Goal: Information Seeking & Learning: Check status

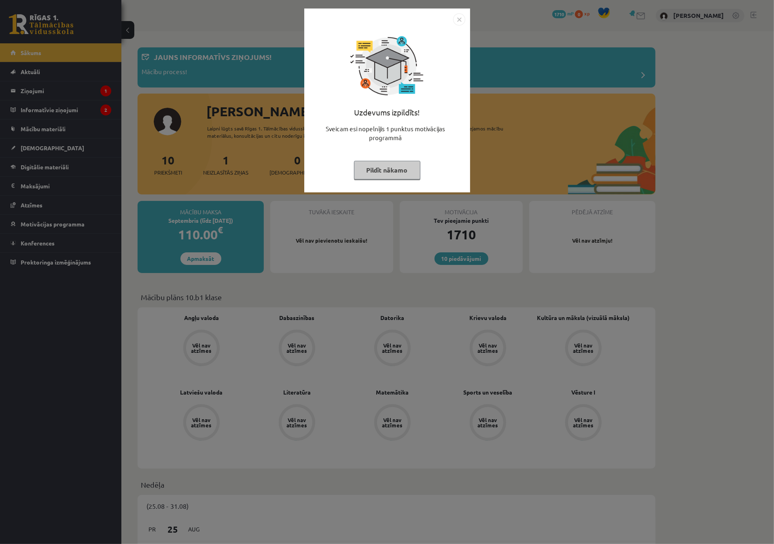
click at [387, 168] on button "Pildīt nākamo" at bounding box center [387, 170] width 66 height 19
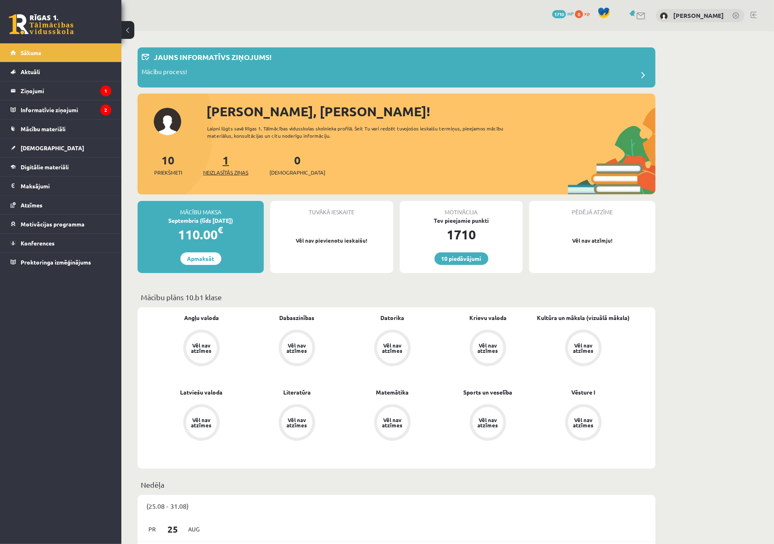
click at [230, 162] on link "1 Neizlasītās ziņas" at bounding box center [225, 165] width 45 height 24
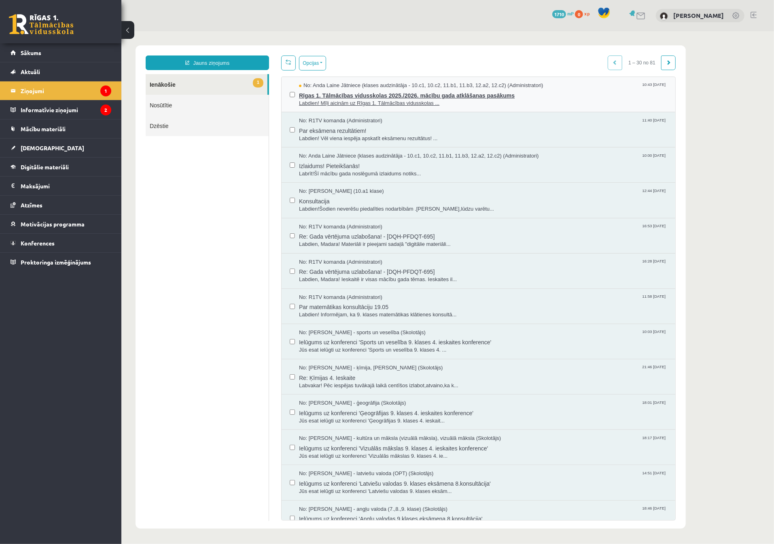
click at [419, 99] on span "Labdien! Mīļi aicinām uz Rīgas 1. Tālmācības vidusskolas ..." at bounding box center [483, 103] width 368 height 8
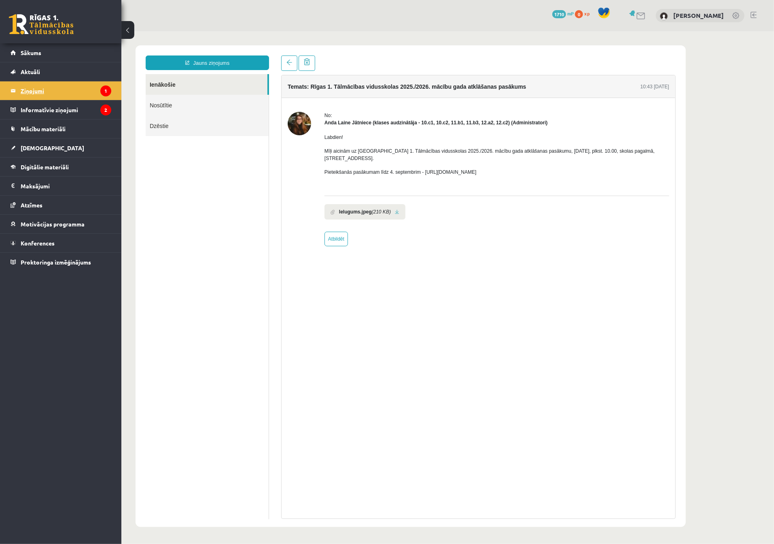
click at [67, 91] on legend "Ziņojumi 1" at bounding box center [66, 90] width 91 height 19
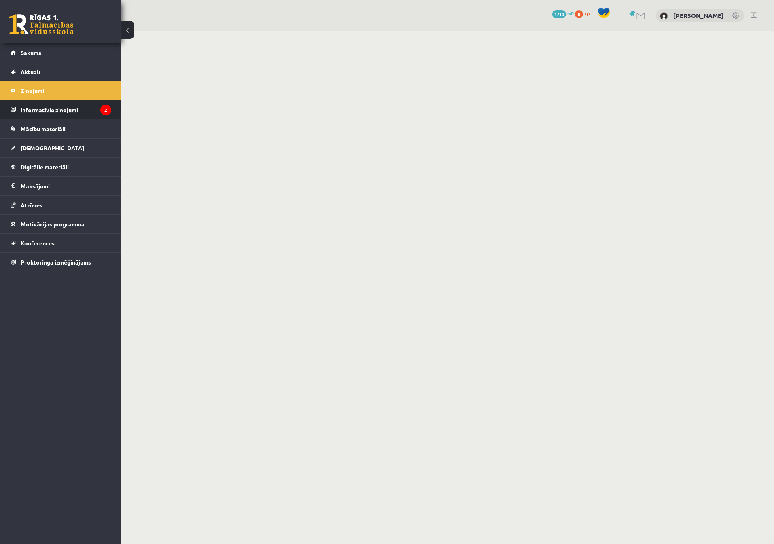
click at [72, 111] on legend "Informatīvie ziņojumi 2" at bounding box center [66, 109] width 91 height 19
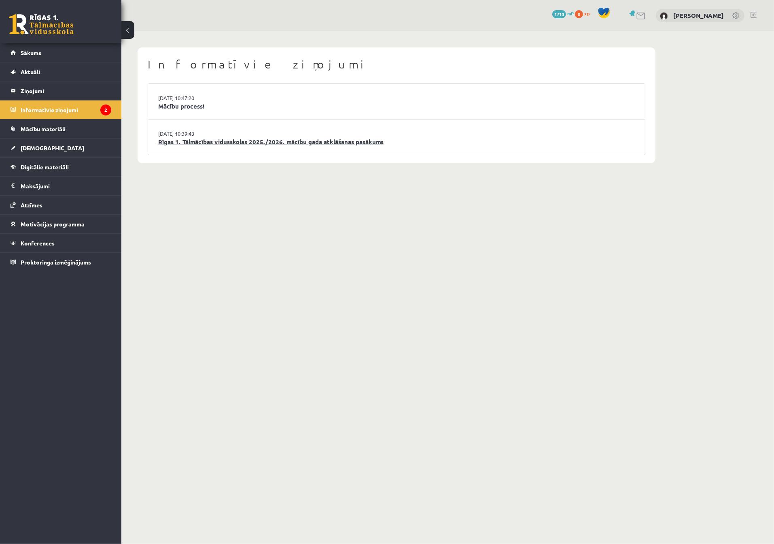
click at [200, 144] on link "Rīgas 1. Tālmācības vidusskolas 2025./2026. mācību gada atklāšanas pasākums" at bounding box center [396, 141] width 477 height 9
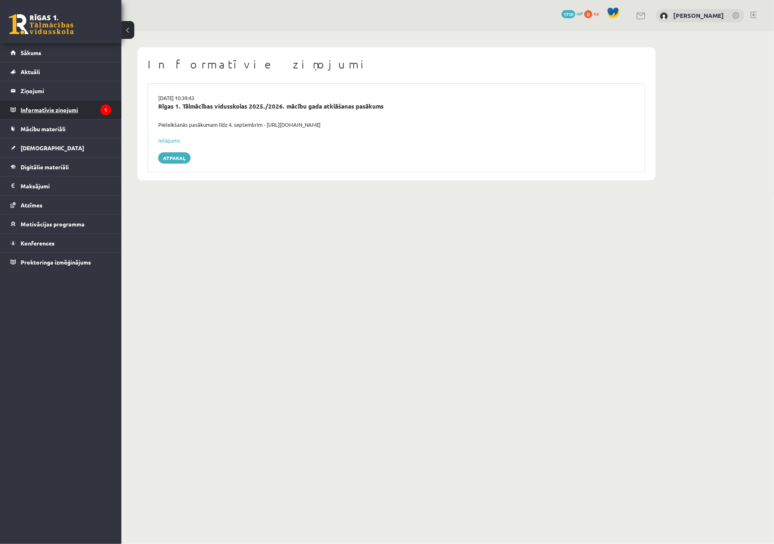
click at [51, 108] on legend "Informatīvie ziņojumi 1" at bounding box center [66, 109] width 91 height 19
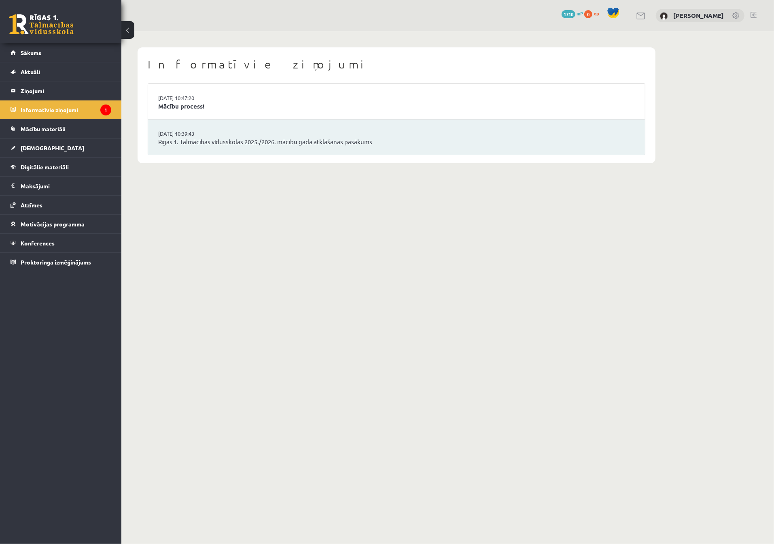
click at [255, 100] on li "27.08.2025 10:47:20 Mācību process!" at bounding box center [396, 102] width 497 height 36
click at [202, 101] on link "[DATE] 10:47:20" at bounding box center [188, 98] width 61 height 8
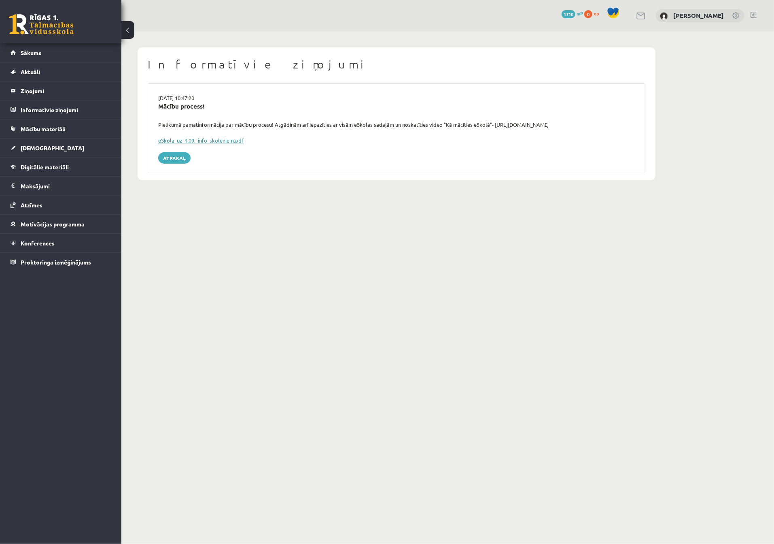
click at [210, 140] on link "eSkola_uz_1.09._info_skolēniem.pdf" at bounding box center [200, 140] width 85 height 7
click at [42, 58] on link "Sākums" at bounding box center [61, 52] width 101 height 19
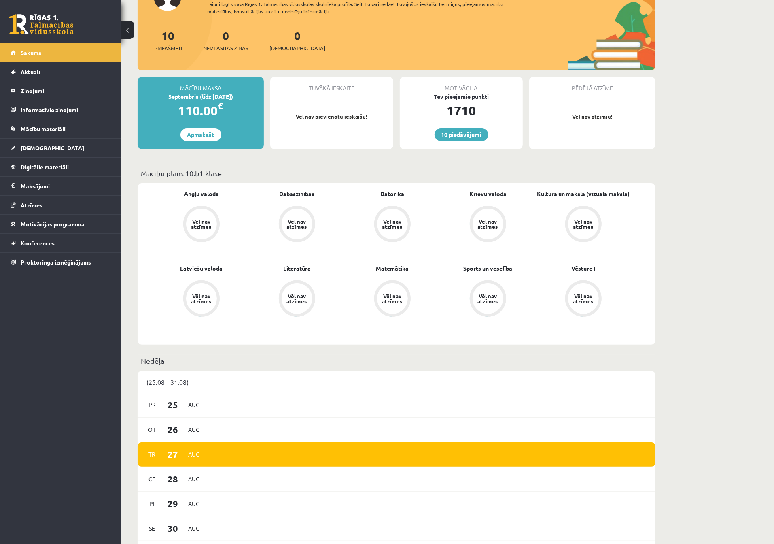
scroll to position [79, 0]
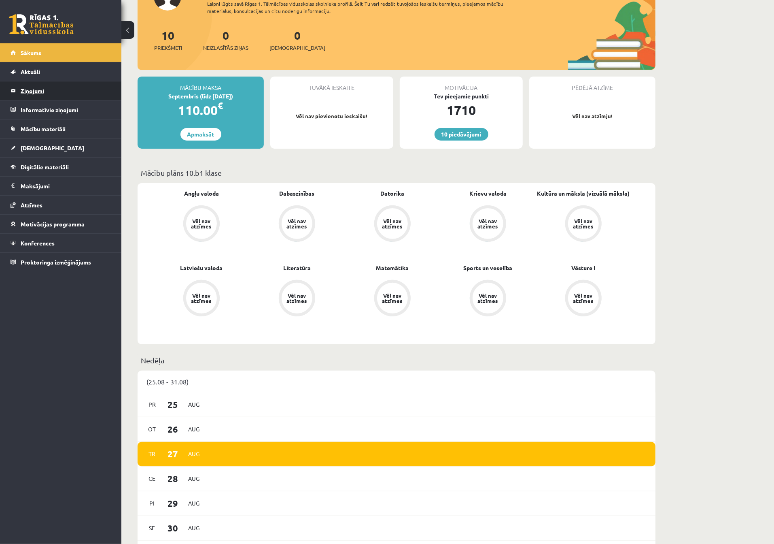
click at [37, 90] on legend "Ziņojumi 0" at bounding box center [66, 90] width 91 height 19
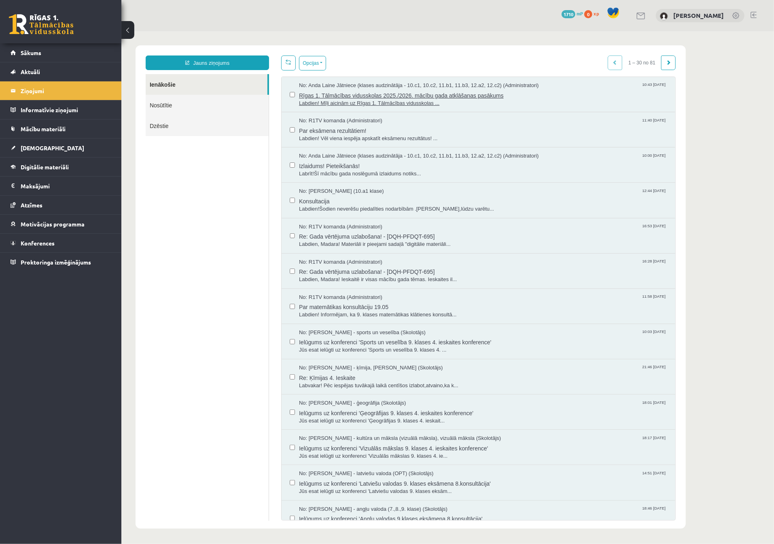
click at [356, 93] on span "Rīgas 1. Tālmācības vidusskolas 2025./2026. mācību gada atklāšanas pasākums" at bounding box center [483, 94] width 368 height 10
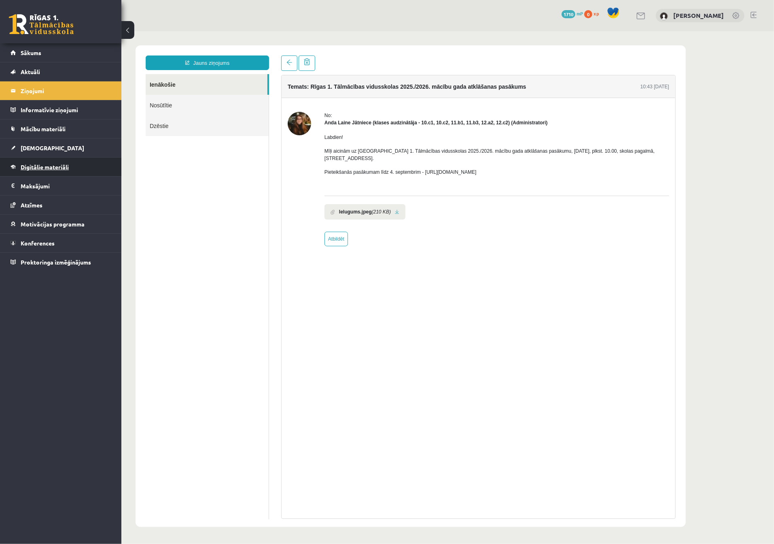
click at [50, 173] on link "Digitālie materiāli" at bounding box center [61, 166] width 101 height 19
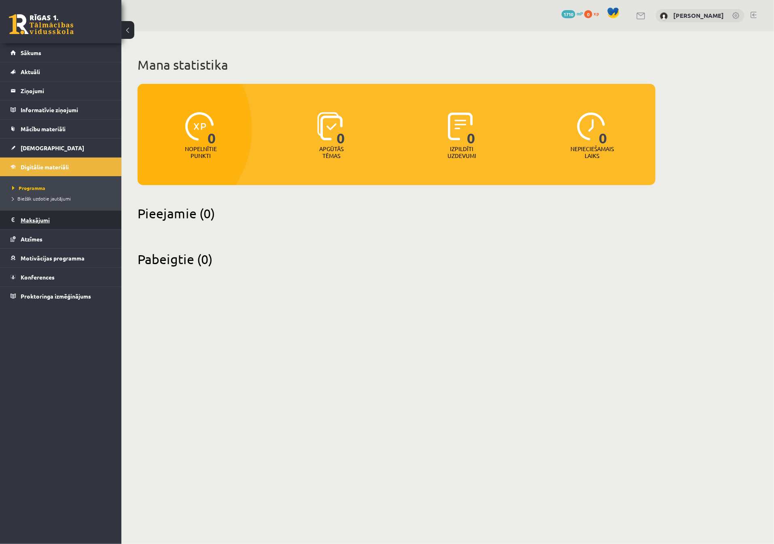
click at [53, 218] on legend "Maksājumi 0" at bounding box center [66, 219] width 91 height 19
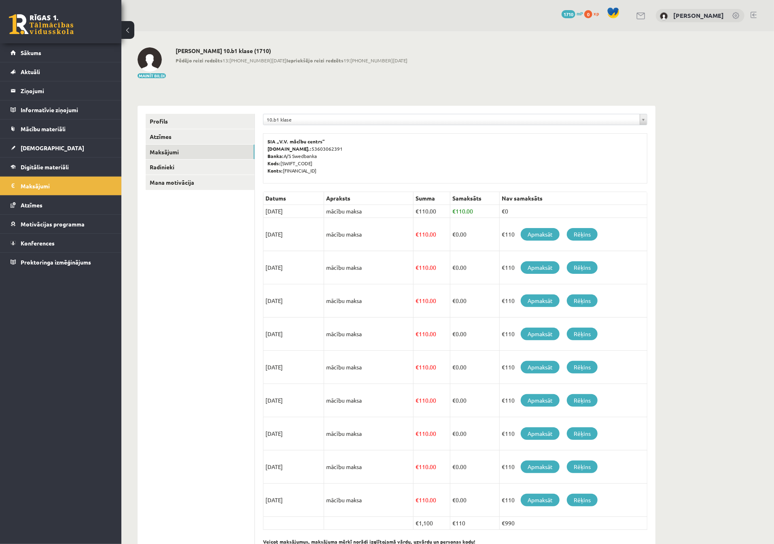
scroll to position [31, 0]
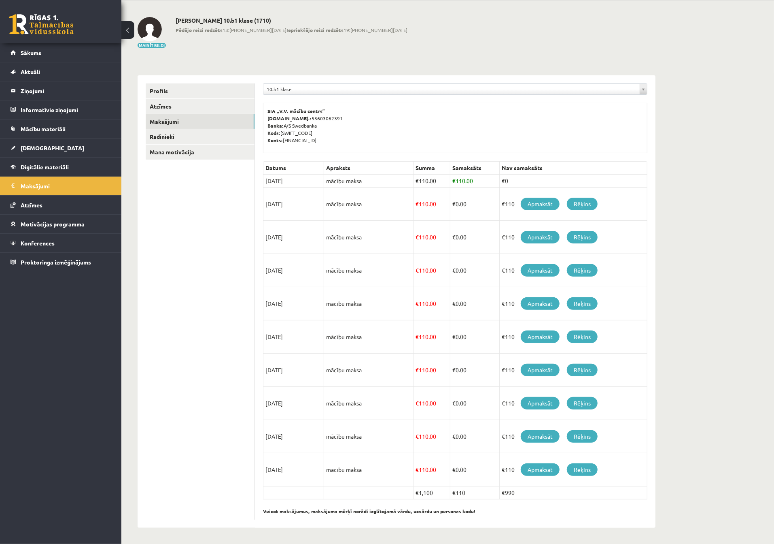
click at [440, 204] on td "€ 110.00" at bounding box center [431, 203] width 37 height 33
drag, startPoint x: 440, startPoint y: 204, endPoint x: 409, endPoint y: 202, distance: 31.2
click at [409, 202] on tr "15/09/2025 mācību maksa € 110.00 € 0.00 €110 Apmaksāt Rēķins" at bounding box center [455, 204] width 384 height 33
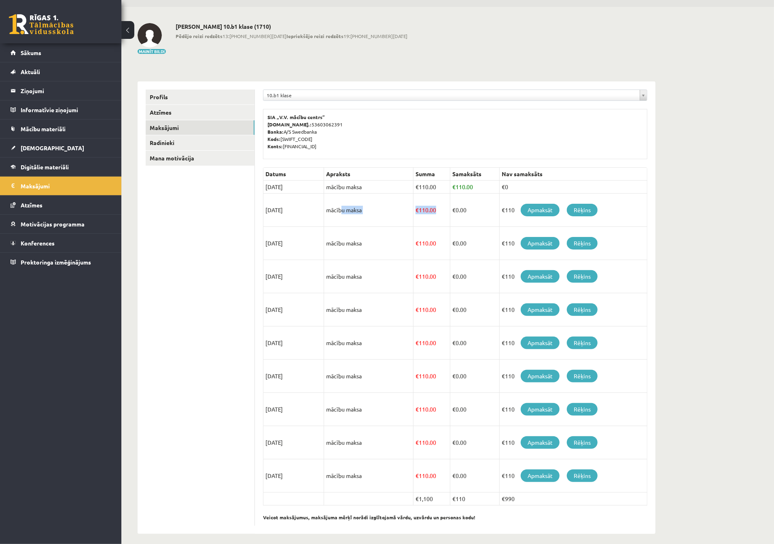
scroll to position [25, 0]
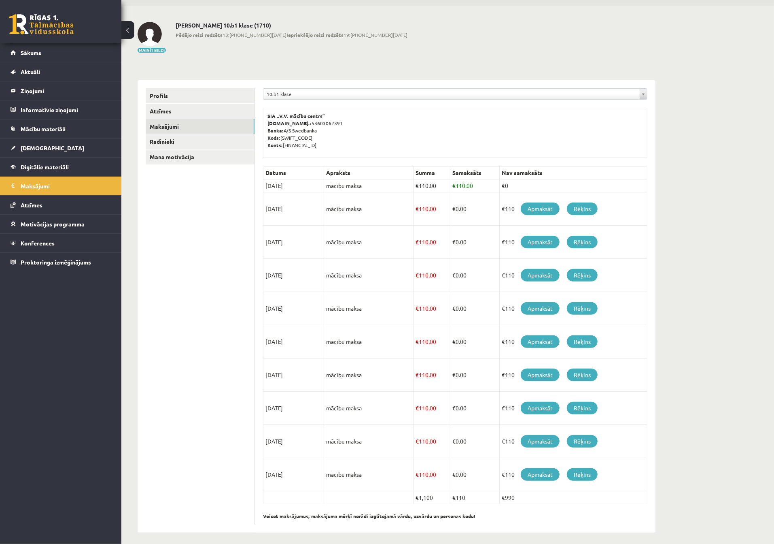
click at [461, 207] on td "€ 0.00" at bounding box center [474, 208] width 49 height 33
drag, startPoint x: 439, startPoint y: 210, endPoint x: 413, endPoint y: 210, distance: 25.9
click at [413, 210] on td "€ 110.00" at bounding box center [431, 208] width 37 height 33
click at [454, 212] on td "€ 0.00" at bounding box center [474, 208] width 49 height 33
drag, startPoint x: 512, startPoint y: 209, endPoint x: 501, endPoint y: 209, distance: 10.9
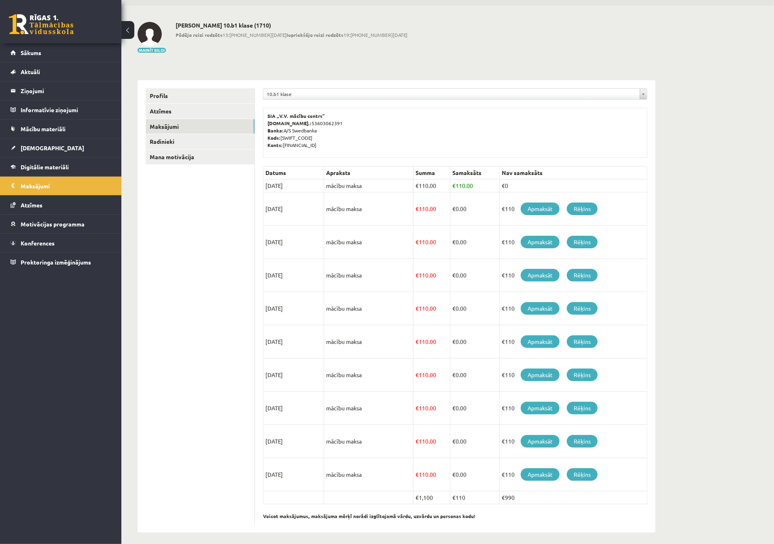
click at [501, 209] on td "€110 Apmaksāt Rēķins" at bounding box center [574, 208] width 148 height 33
click at [500, 231] on td "€110 Apmaksāt Rēķins" at bounding box center [574, 241] width 148 height 33
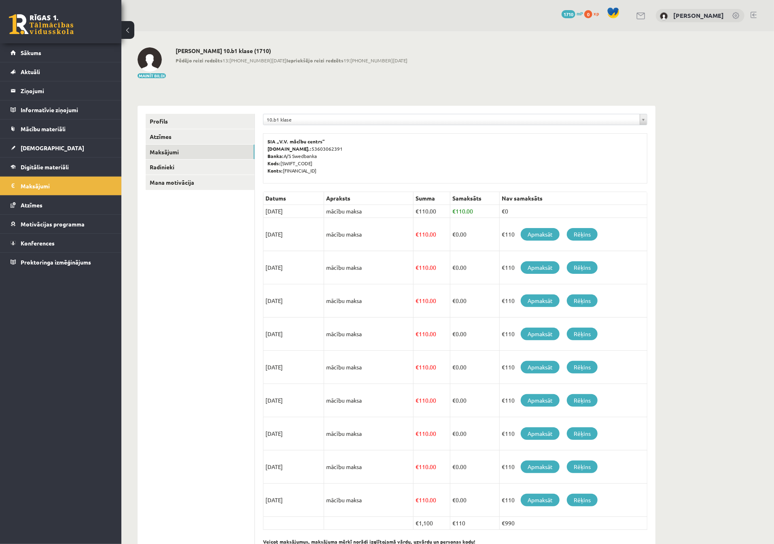
scroll to position [31, 0]
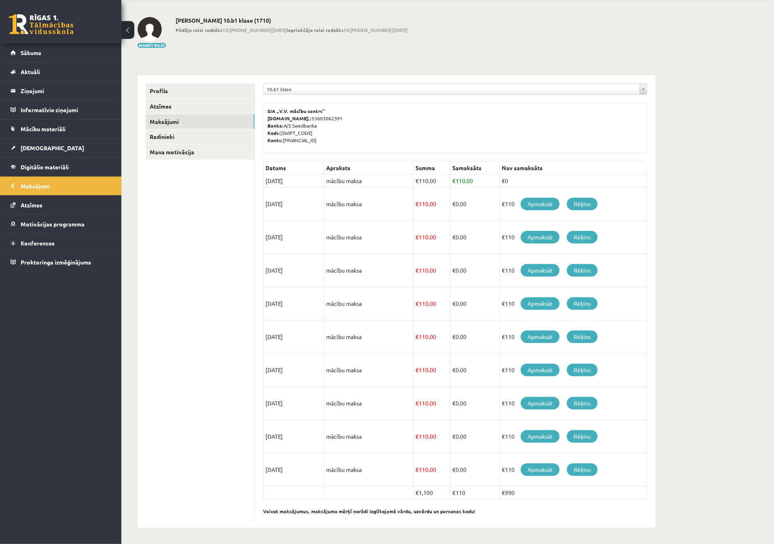
click at [471, 181] on td "€ 110.00" at bounding box center [474, 180] width 49 height 13
drag, startPoint x: 472, startPoint y: 181, endPoint x: 434, endPoint y: 179, distance: 37.7
click at [434, 179] on tr "15/08/2025 mācību maksa € 110.00 € 110.00 €0" at bounding box center [455, 180] width 384 height 13
click at [464, 184] on td "€ 110.00" at bounding box center [474, 180] width 49 height 13
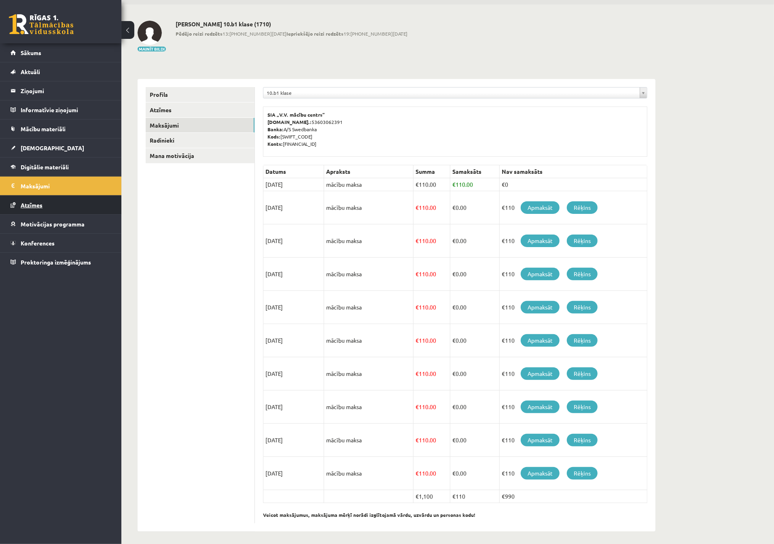
click at [38, 201] on span "Atzīmes" at bounding box center [32, 204] width 22 height 7
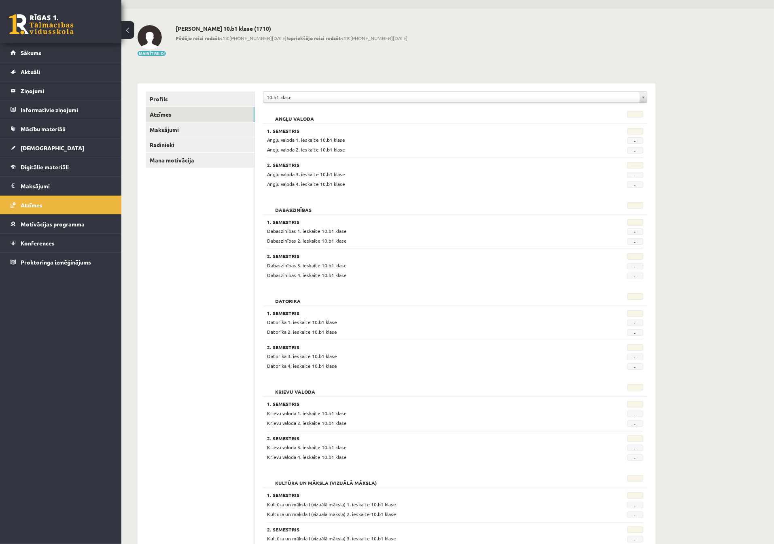
scroll to position [23, 0]
click at [37, 59] on link "Sākums" at bounding box center [61, 52] width 101 height 19
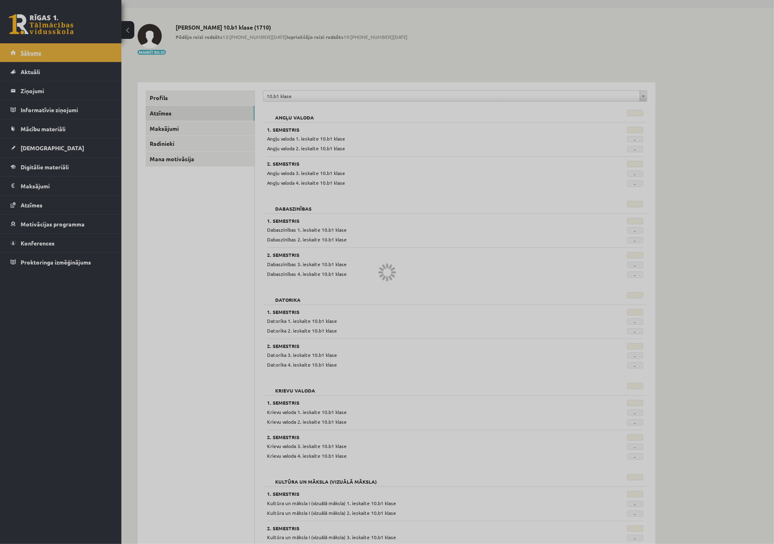
scroll to position [25, 0]
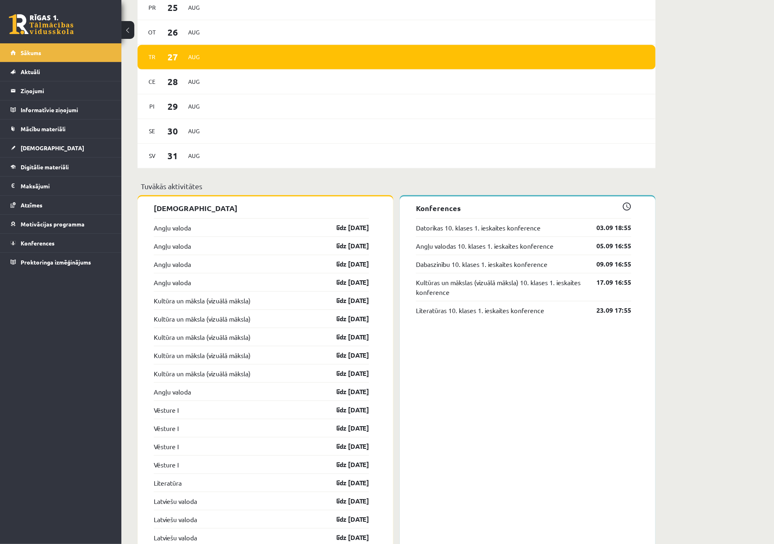
scroll to position [475, 0]
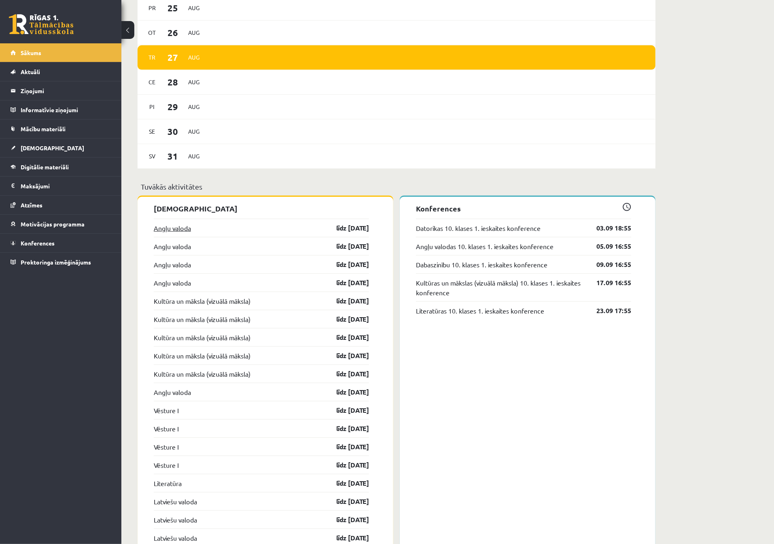
click at [181, 229] on link "Angļu valoda" at bounding box center [172, 228] width 37 height 10
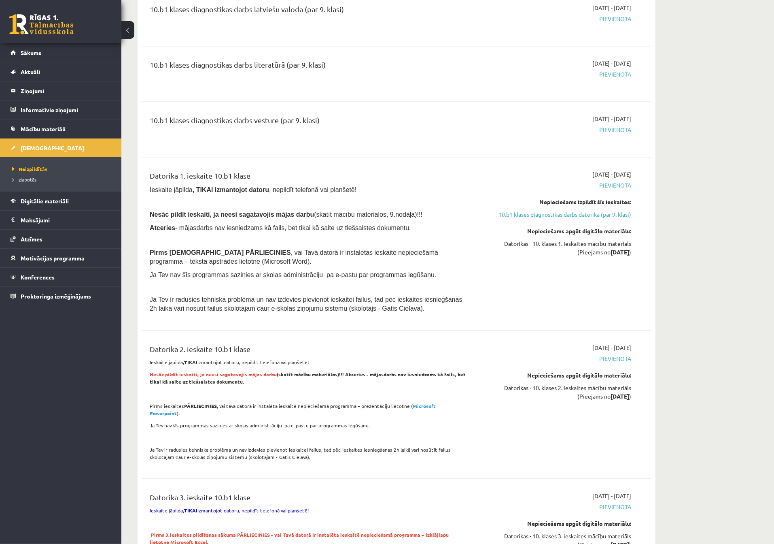
scroll to position [1270, 0]
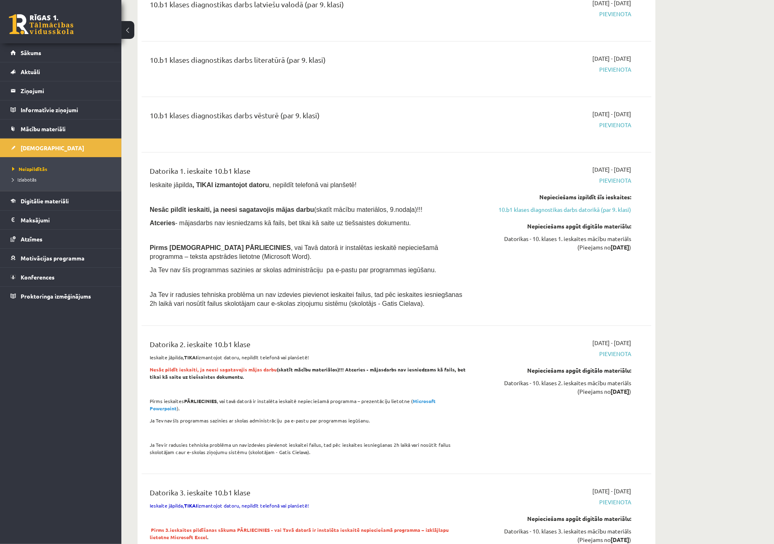
click at [431, 407] on strong "Microsoft Powerpoint" at bounding box center [293, 404] width 286 height 14
click at [436, 407] on strong "Microsoft Powerpoint" at bounding box center [293, 404] width 286 height 14
drag, startPoint x: 429, startPoint y: 407, endPoint x: 417, endPoint y: 406, distance: 11.4
click at [429, 407] on strong "Microsoft Powerpoint" at bounding box center [293, 404] width 286 height 14
click at [418, 406] on strong "Microsoft Powerpoint" at bounding box center [293, 404] width 286 height 14
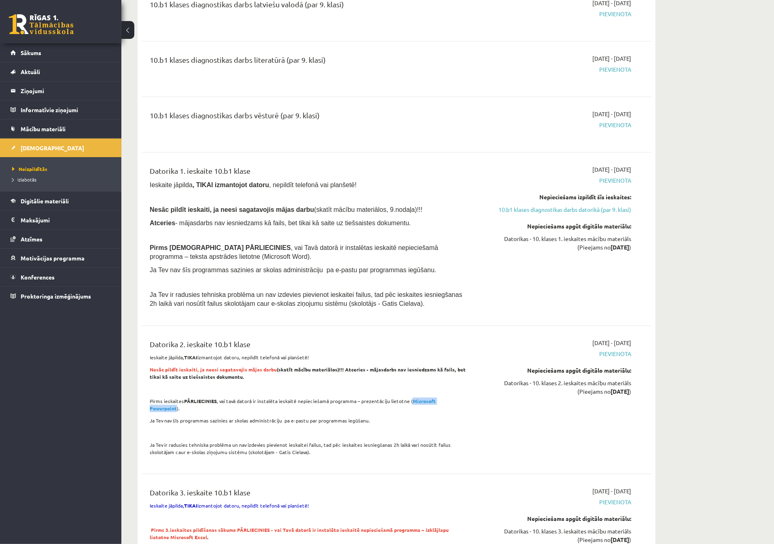
drag, startPoint x: 419, startPoint y: 406, endPoint x: 450, endPoint y: 406, distance: 30.8
click at [436, 406] on strong "Microsoft Powerpoint" at bounding box center [293, 404] width 286 height 14
drag, startPoint x: 471, startPoint y: 406, endPoint x: 462, endPoint y: 406, distance: 8.5
click at [471, 406] on div "Datorika 2. ieskaite 10.b1 klase Ieskaite jāpilda, TIKAI izmantojot datoru, nep…" at bounding box center [308, 399] width 329 height 122
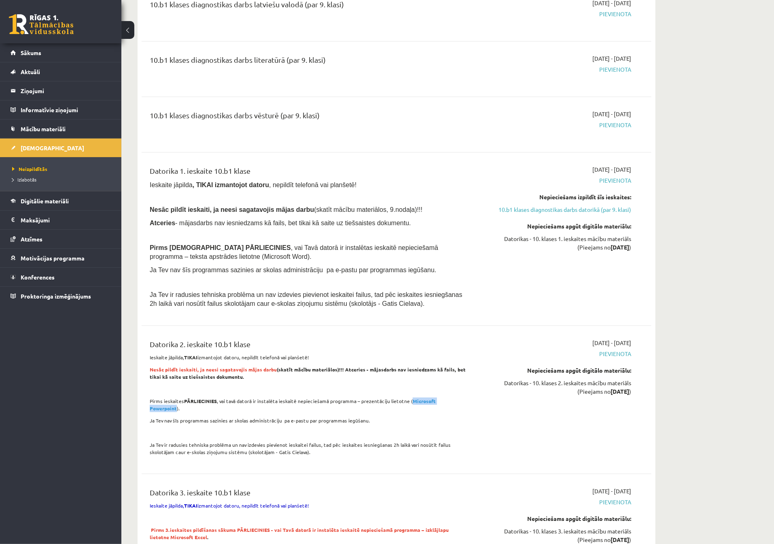
drag, startPoint x: 405, startPoint y: 408, endPoint x: 455, endPoint y: 407, distance: 49.8
click at [436, 407] on strong "Microsoft Powerpoint" at bounding box center [293, 404] width 286 height 14
click at [472, 405] on div "Datorika 2. ieskaite 10.b1 klase Ieskaite jāpilda, TIKAI izmantojot datoru, nep…" at bounding box center [308, 399] width 329 height 122
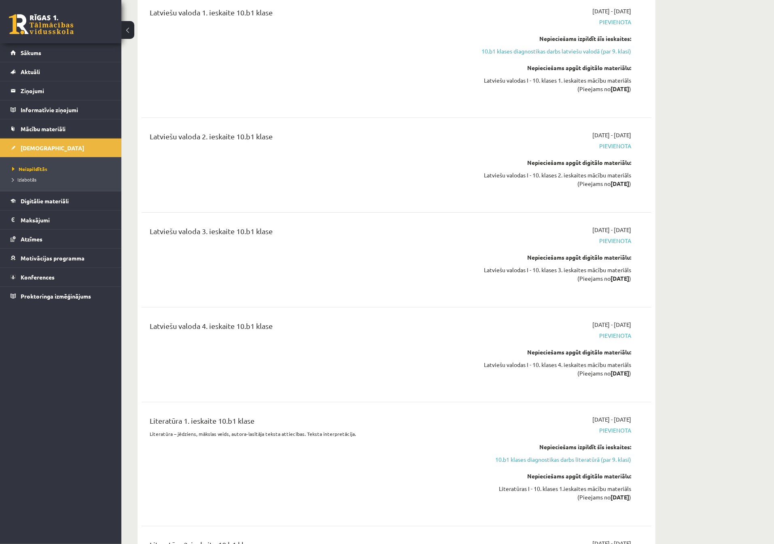
scroll to position [1989, 0]
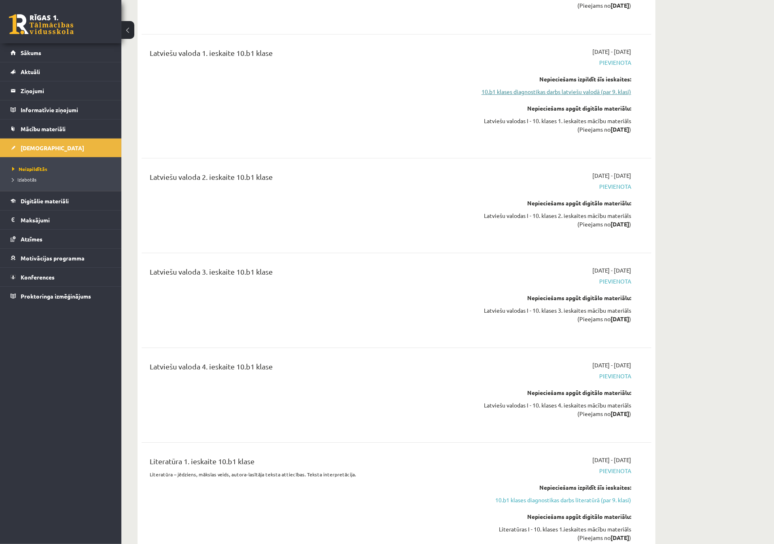
click at [579, 93] on link "10.b1 klases diagnostikas darbs latviešu valodā (par 9. klasi)" at bounding box center [555, 91] width 153 height 8
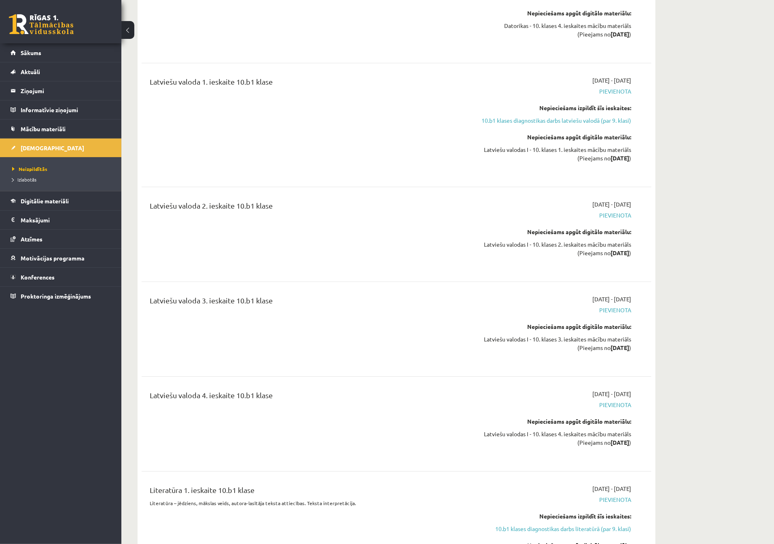
scroll to position [2002, 0]
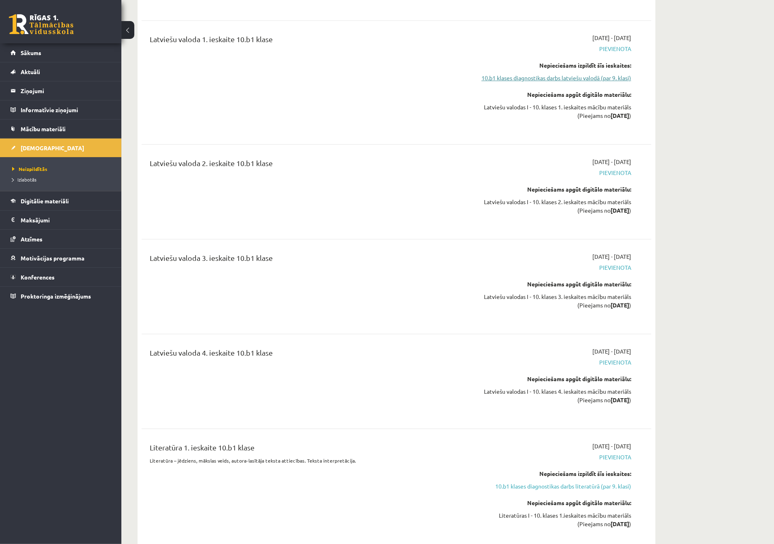
click at [510, 80] on link "10.b1 klases diagnostikas darbs latviešu valodā (par 9. klasi)" at bounding box center [555, 78] width 153 height 8
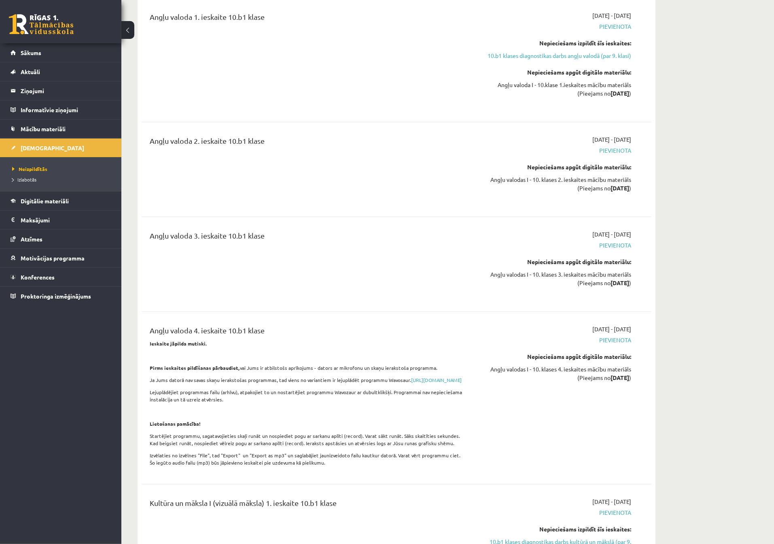
scroll to position [0, 0]
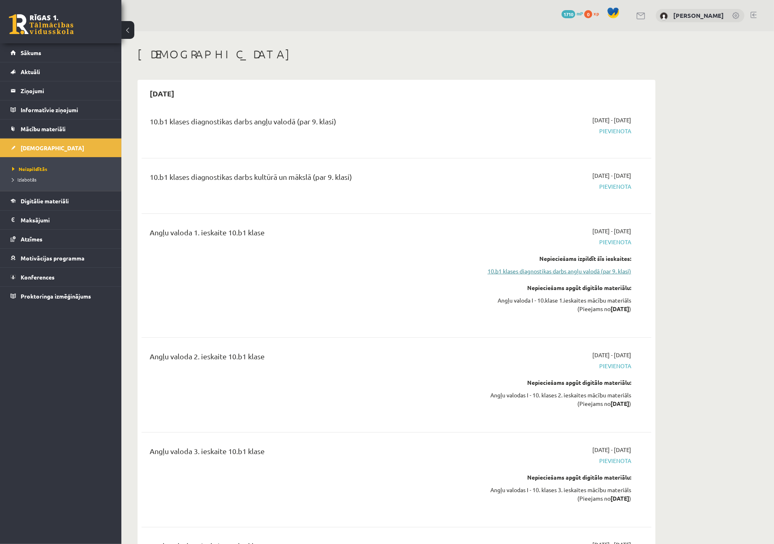
click at [540, 272] on link "10.b1 klases diagnostikas darbs angļu valodā (par 9. klasi)" at bounding box center [555, 271] width 153 height 8
click at [29, 168] on span "Neizpildītās" at bounding box center [29, 169] width 35 height 6
click at [31, 177] on span "Izlabotās" at bounding box center [24, 179] width 24 height 6
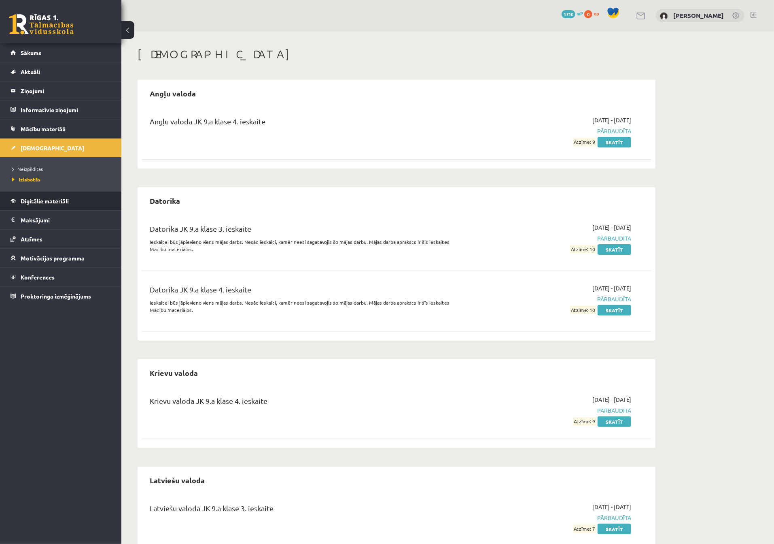
click at [52, 207] on link "Digitālie materiāli" at bounding box center [61, 200] width 101 height 19
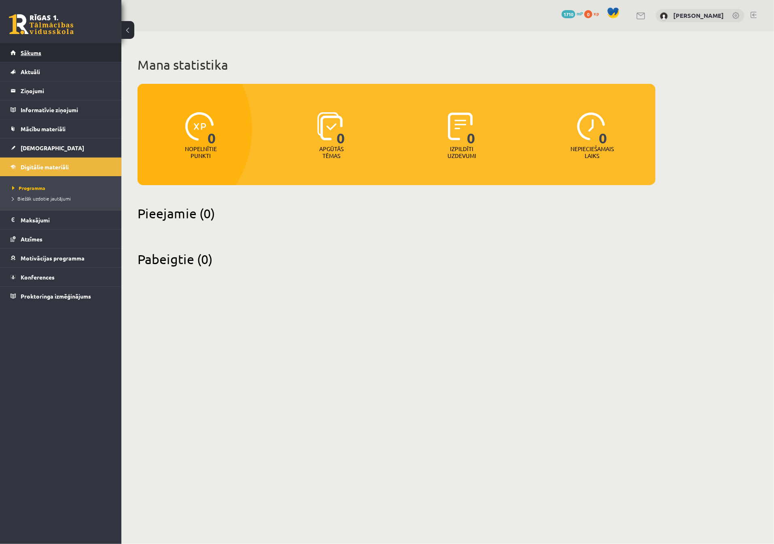
click at [37, 54] on span "Sākums" at bounding box center [31, 52] width 21 height 7
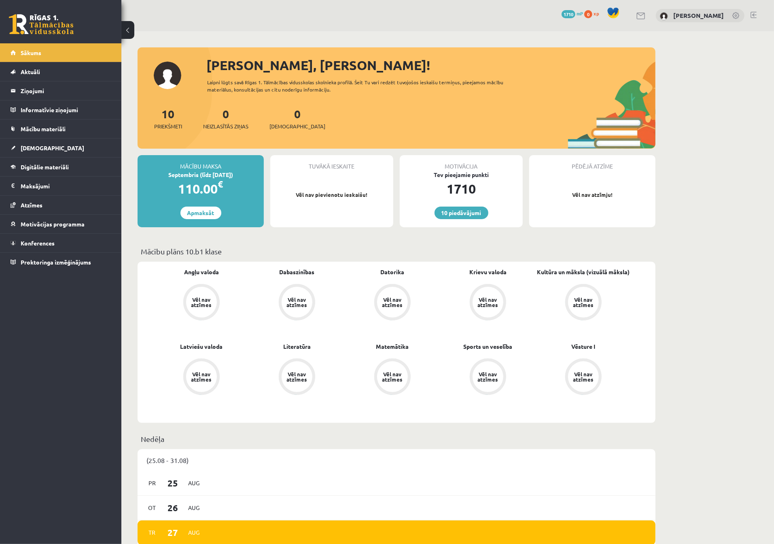
click at [563, 15] on span "1710" at bounding box center [569, 14] width 14 height 8
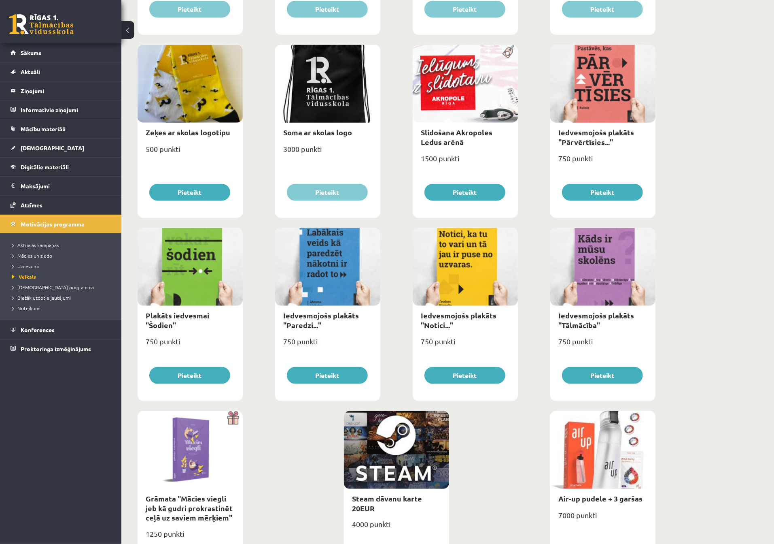
scroll to position [699, 0]
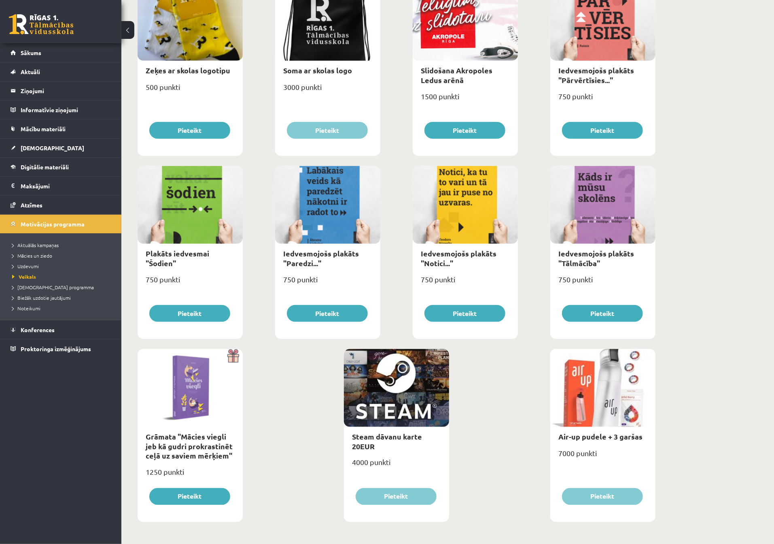
click at [590, 423] on div at bounding box center [602, 388] width 105 height 78
click at [586, 434] on link "Air-up pudele + 3 garšas" at bounding box center [601, 435] width 84 height 9
type input "*"
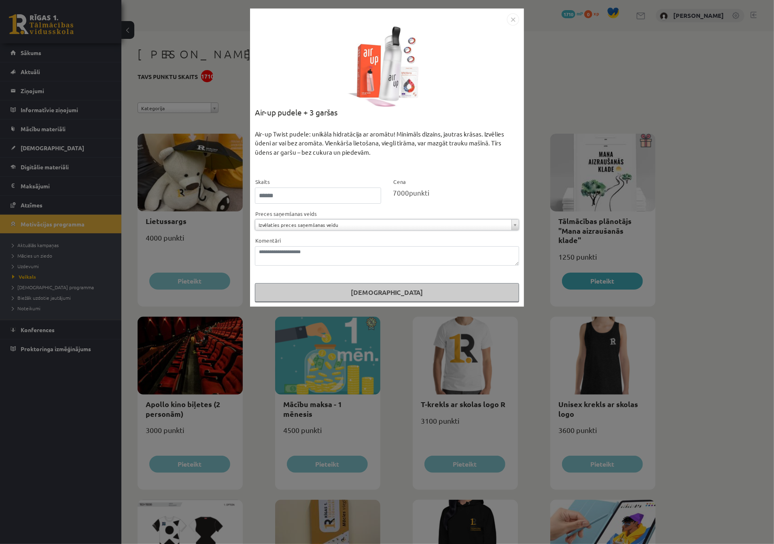
click at [271, 115] on div "Air-up pudele + 3 garšas" at bounding box center [387, 117] width 264 height 23
drag, startPoint x: 257, startPoint y: 111, endPoint x: 277, endPoint y: 111, distance: 19.4
click at [277, 111] on div "Air-up pudele + 3 garšas" at bounding box center [387, 117] width 264 height 23
copy div "Air-up"
click at [514, 19] on img "Close" at bounding box center [513, 19] width 12 height 12
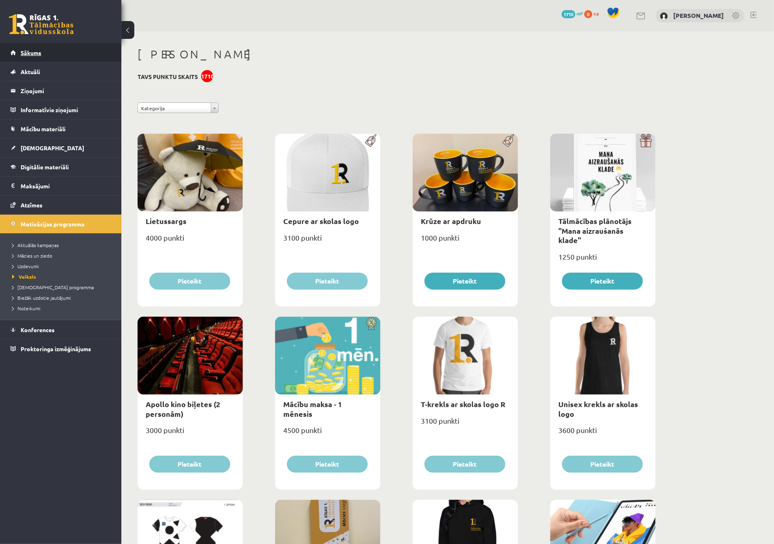
click at [48, 50] on link "Sākums" at bounding box center [61, 52] width 101 height 19
